Goal: Task Accomplishment & Management: Manage account settings

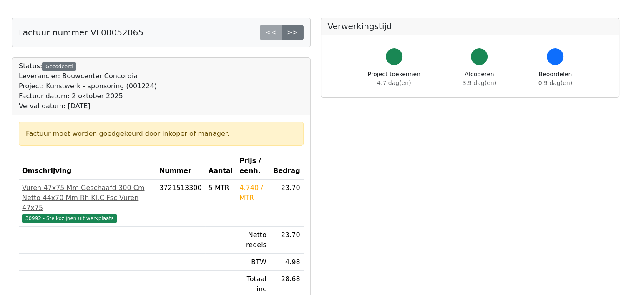
scroll to position [125, 0]
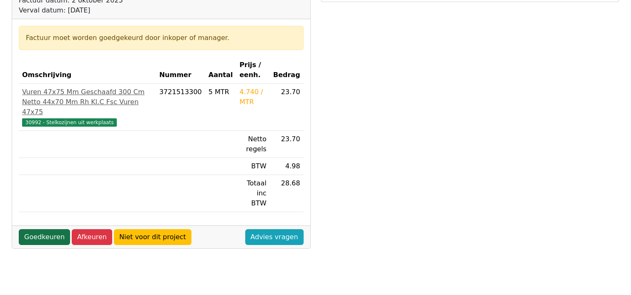
click at [42, 229] on link "Goedkeuren" at bounding box center [44, 237] width 51 height 16
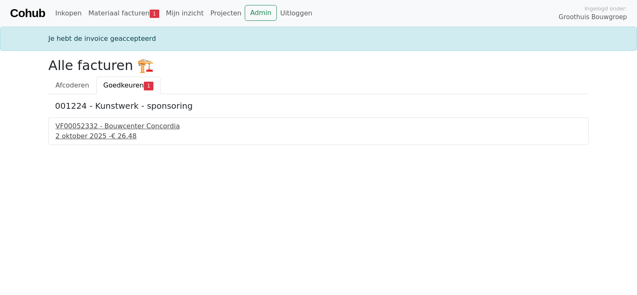
click at [91, 128] on div "VF00052332 - Bouwcenter Concordia" at bounding box center [318, 126] width 526 height 10
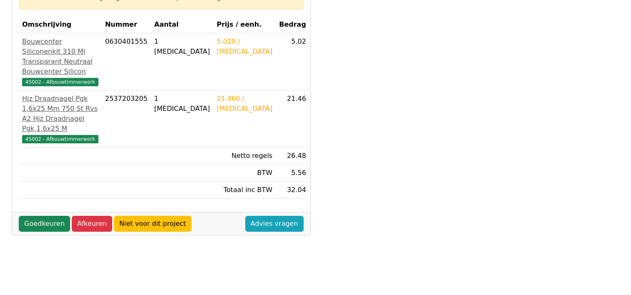
scroll to position [167, 0]
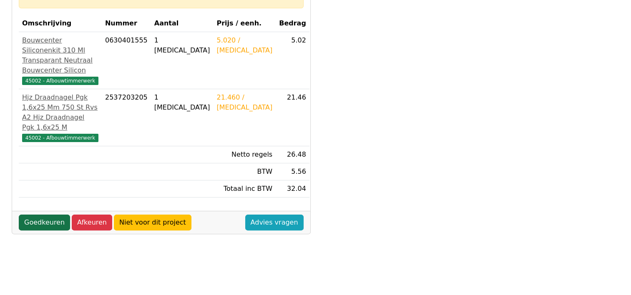
click at [38, 215] on link "Goedkeuren" at bounding box center [44, 223] width 51 height 16
